Goal: Find specific page/section: Find specific page/section

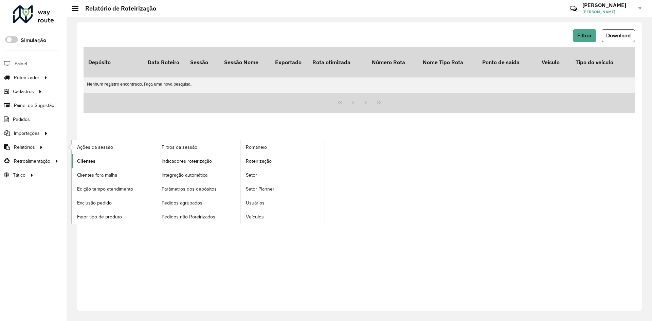
click at [86, 160] on span "Clientes" at bounding box center [86, 161] width 18 height 7
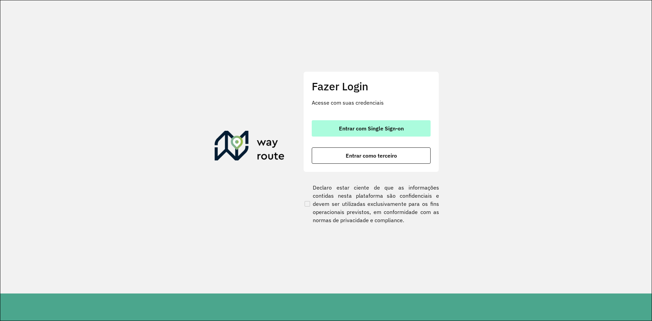
click at [349, 130] on span "Entrar com Single Sign-on" at bounding box center [371, 128] width 65 height 5
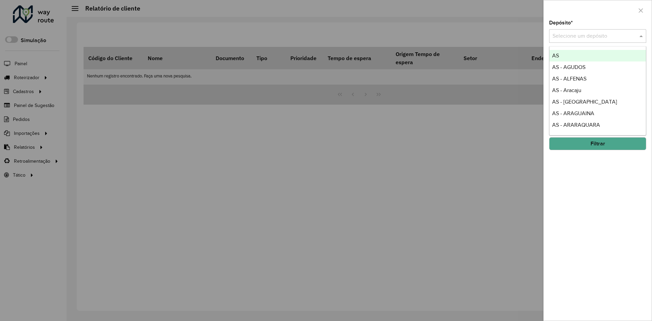
click at [574, 34] on input "text" at bounding box center [590, 36] width 77 height 8
type input "*****"
